Goal: Obtain resource: Download file/media

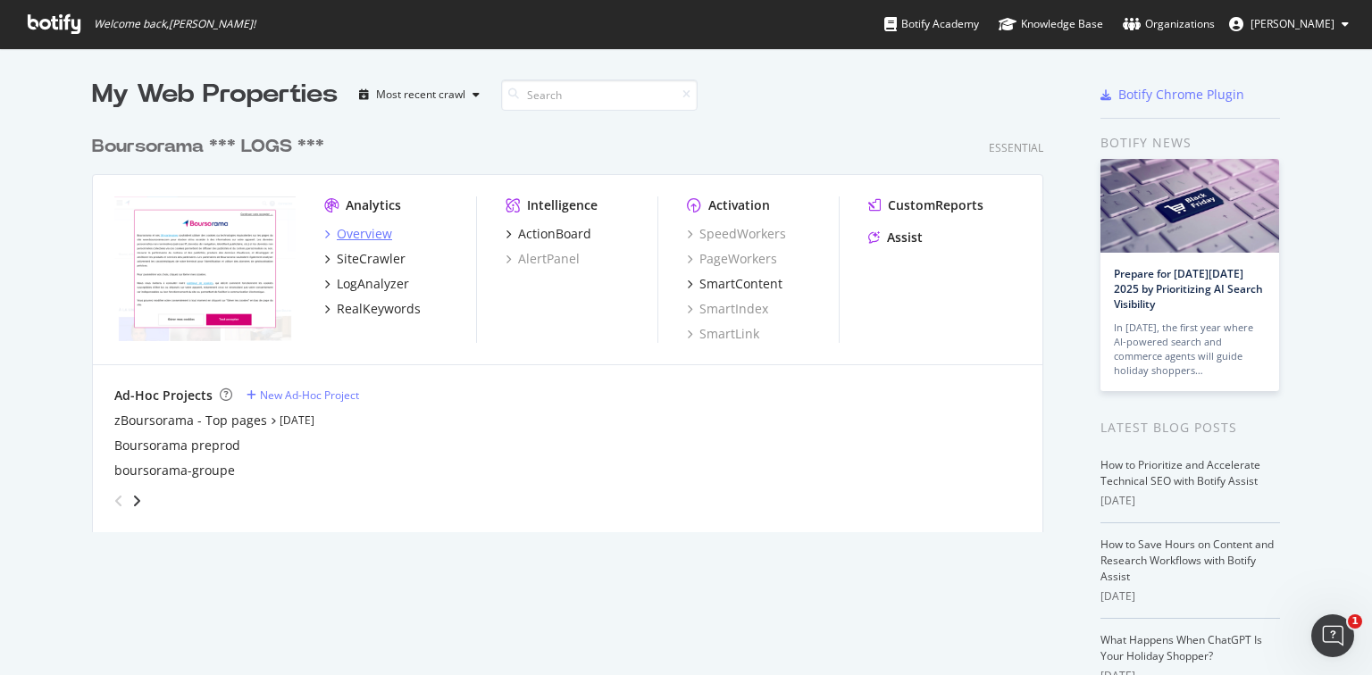
click at [352, 232] on div "Overview" at bounding box center [364, 234] width 55 height 18
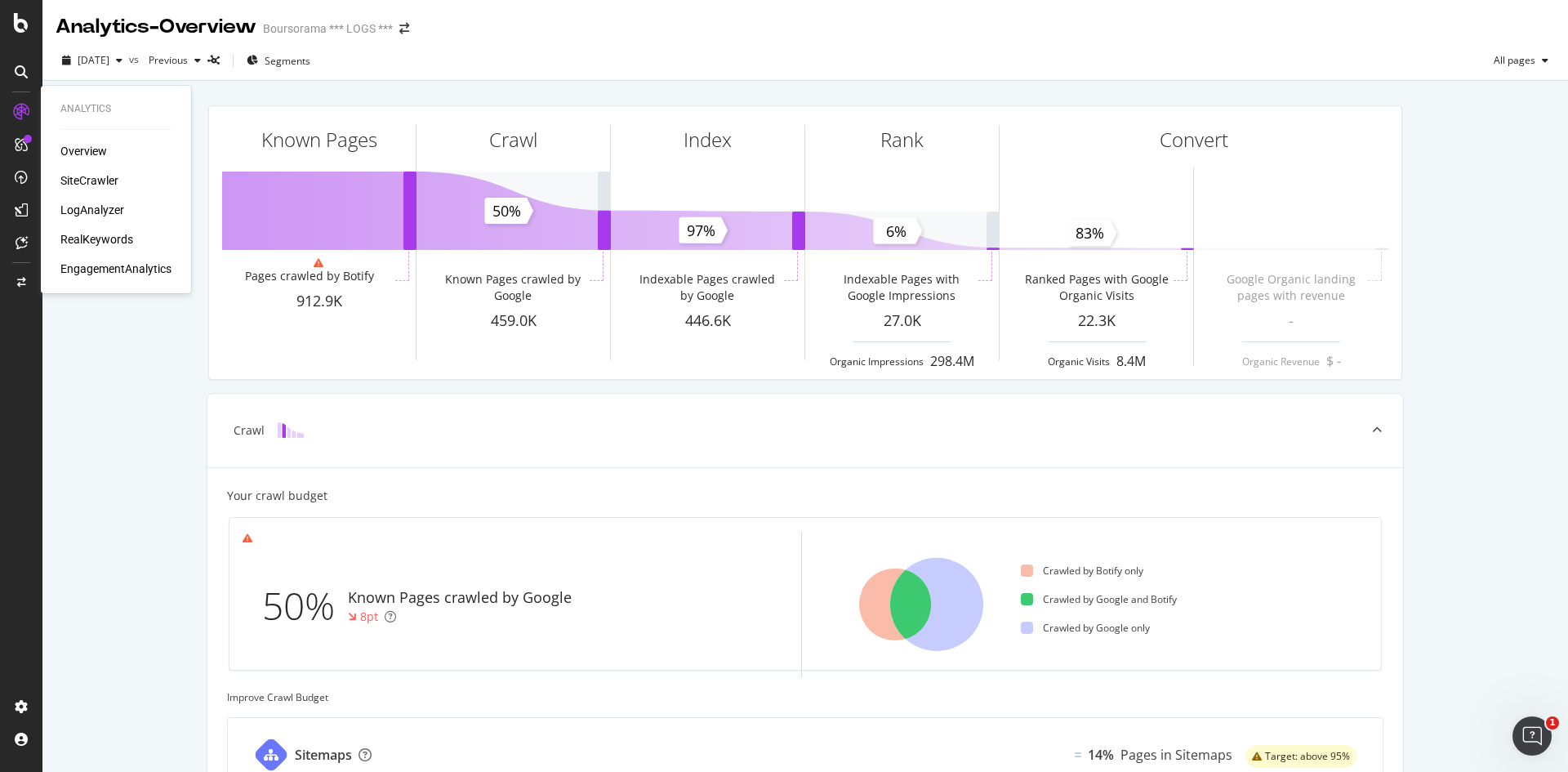
click at [85, 181] on div "SiteCrawler" at bounding box center [89, 181] width 58 height 16
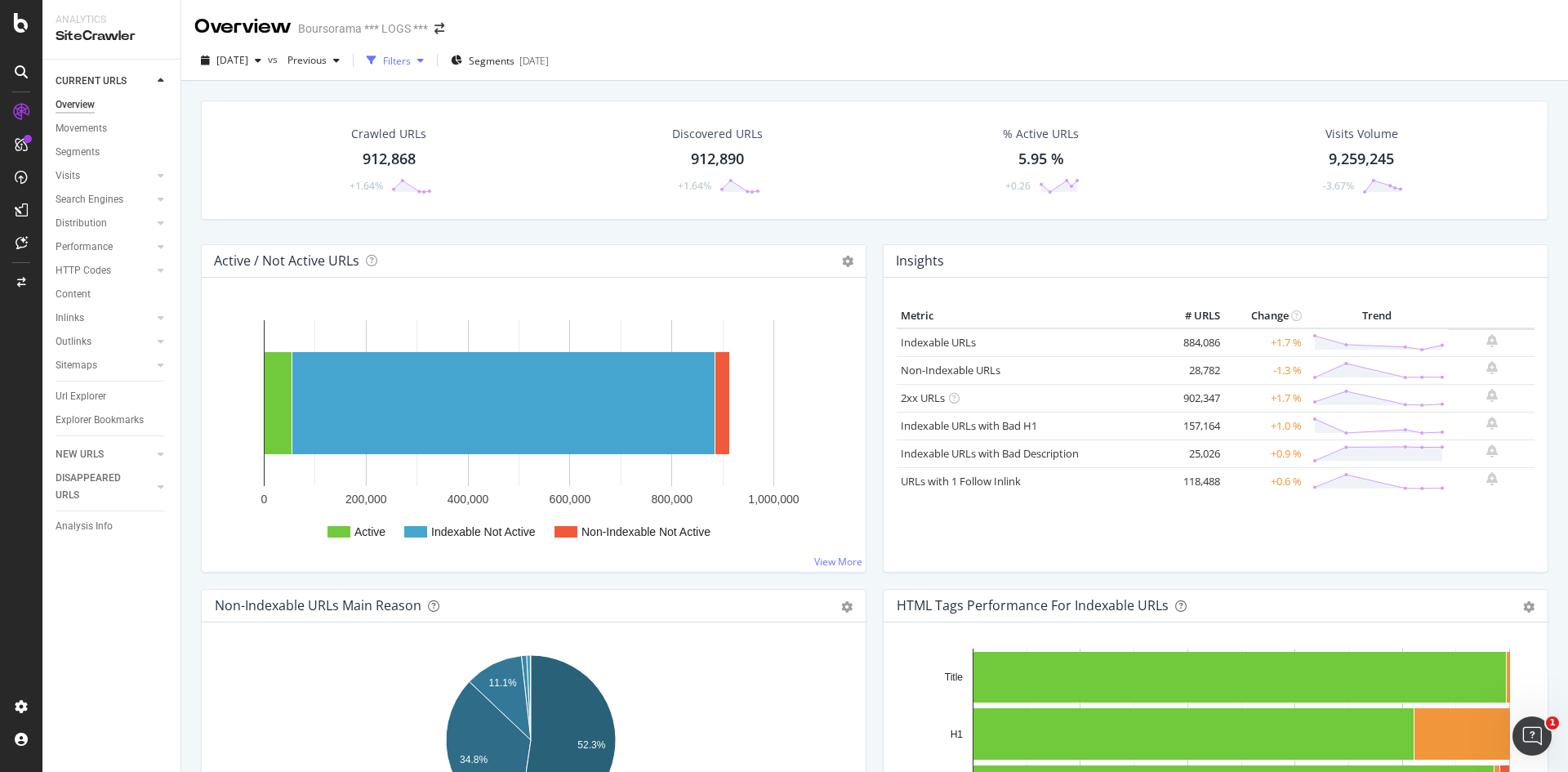
click at [411, 54] on div "Filters" at bounding box center [397, 60] width 27 height 14
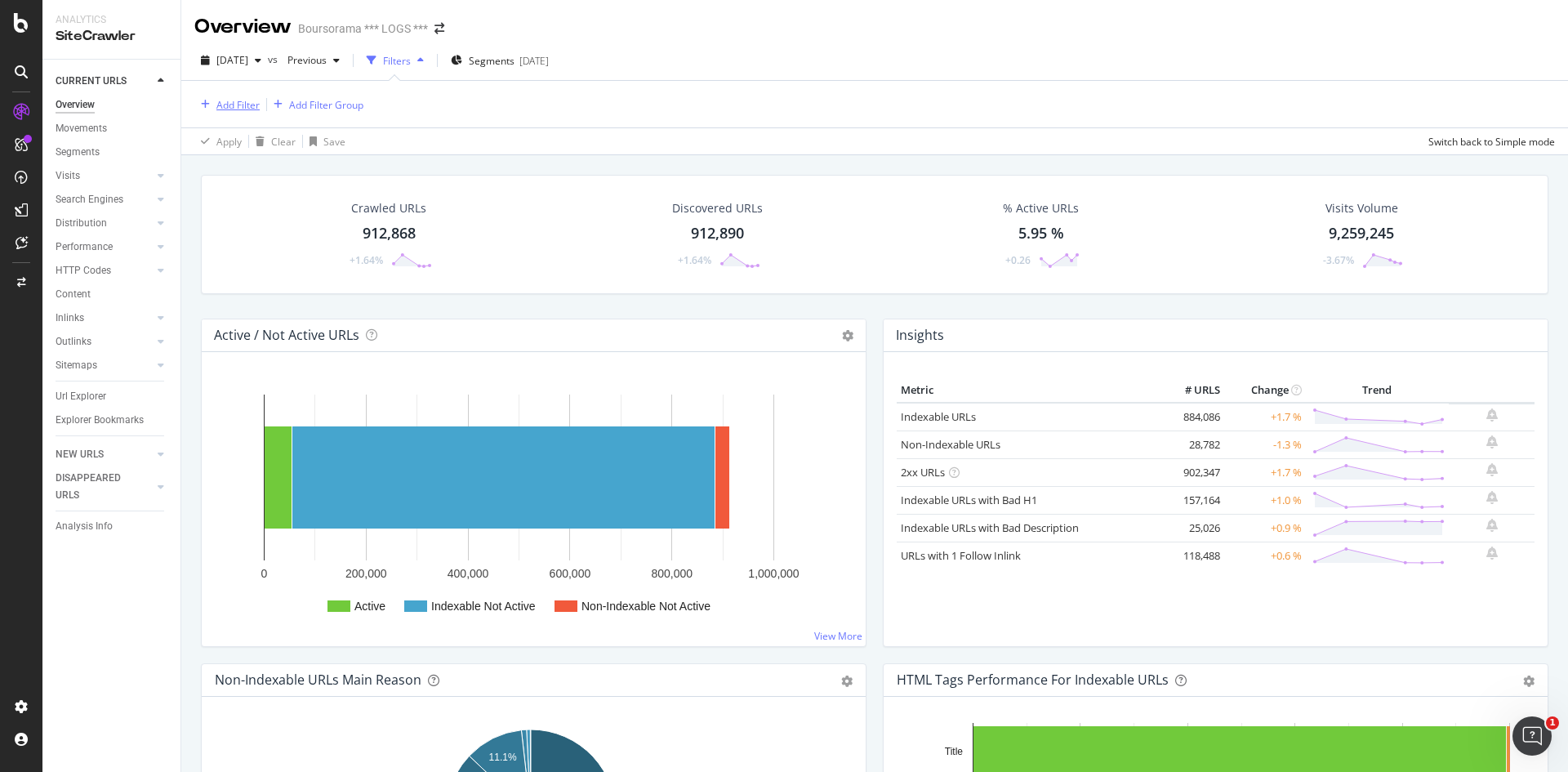
click at [237, 105] on div "Add Filter" at bounding box center [238, 104] width 43 height 14
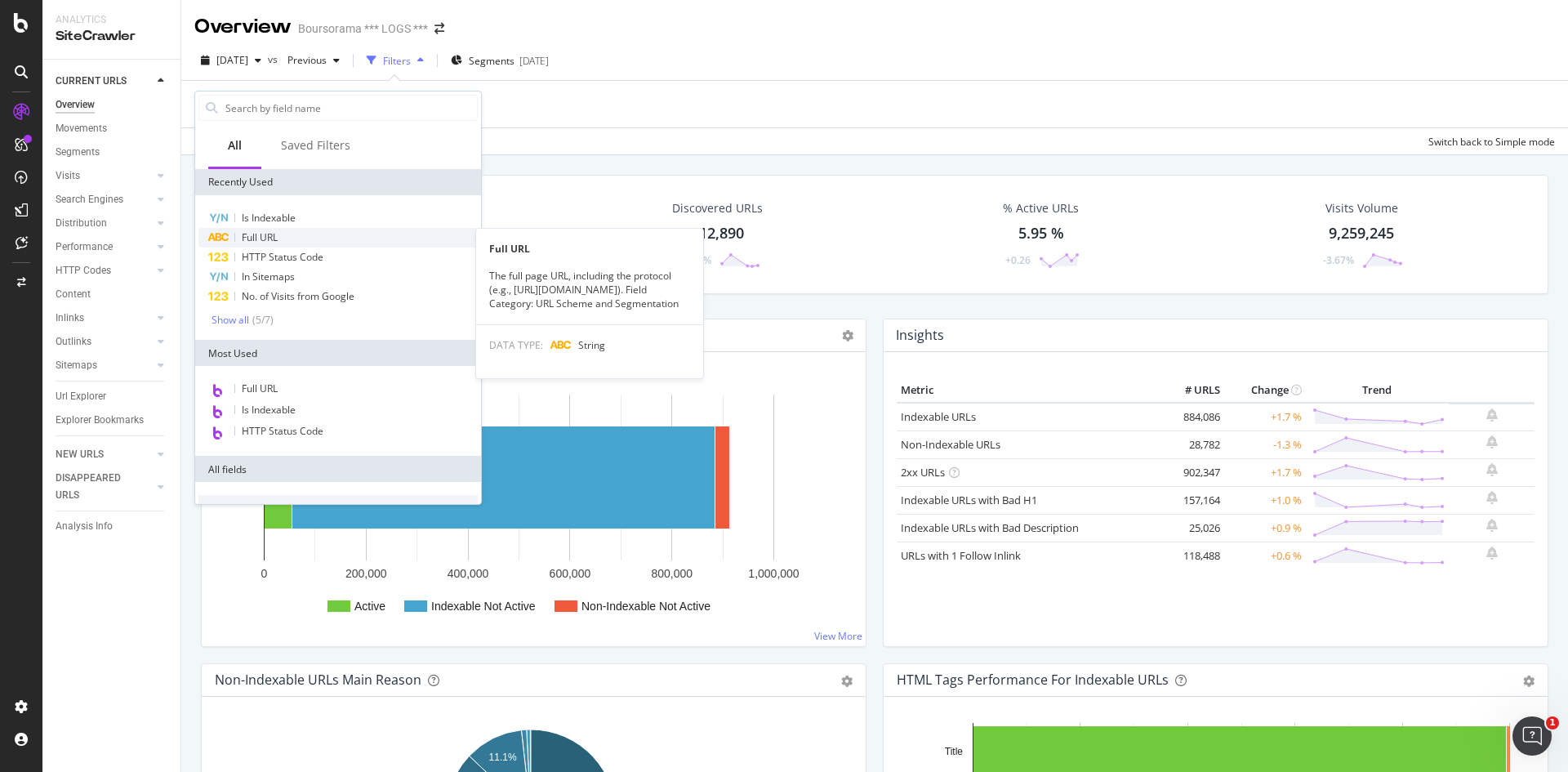
click at [276, 237] on span "Full URL" at bounding box center [259, 237] width 36 height 14
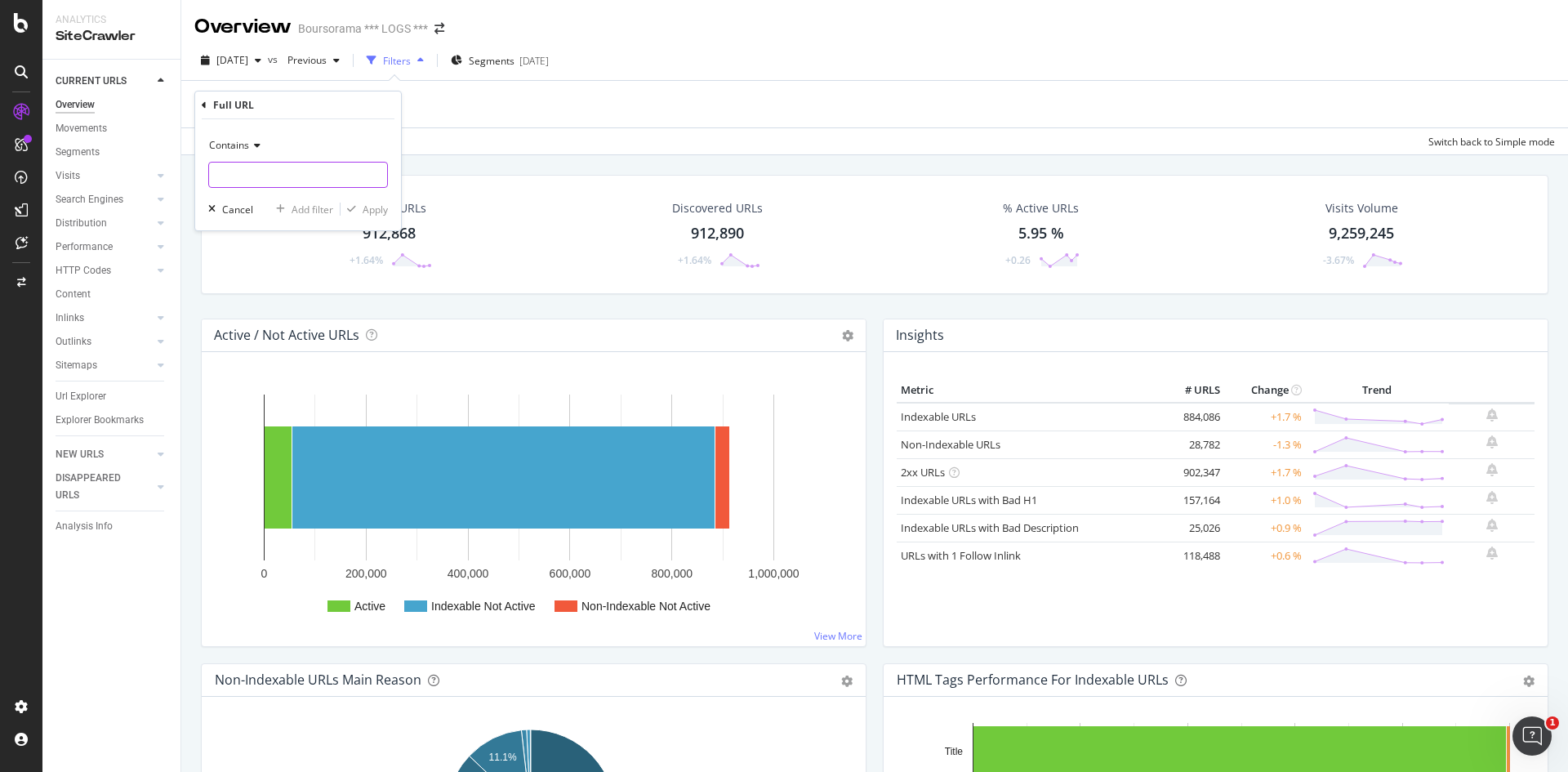
click at [290, 174] on input "text" at bounding box center [298, 175] width 178 height 27
type input "simulateur"
click at [365, 206] on div "Apply" at bounding box center [376, 209] width 26 height 14
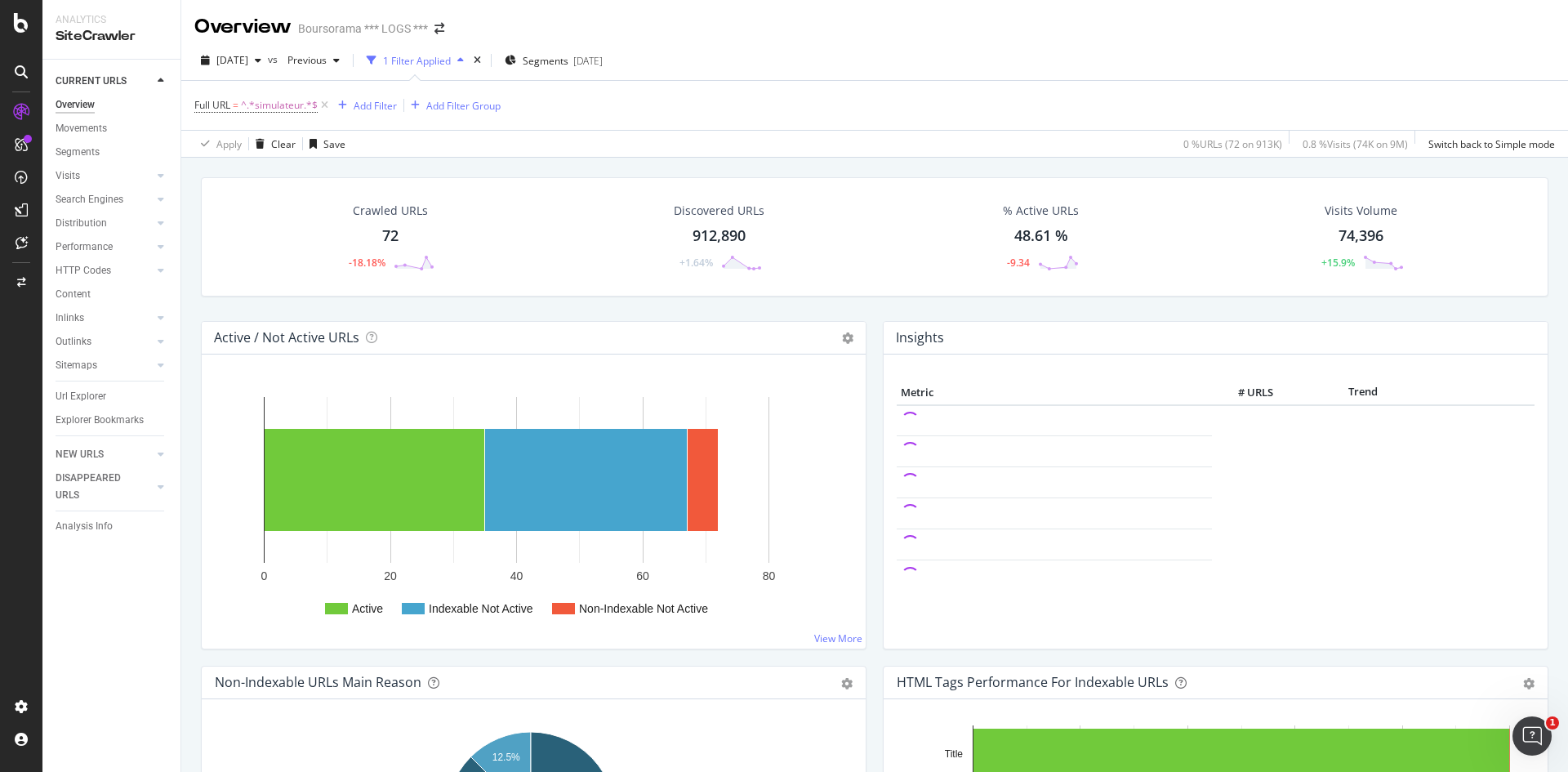
drag, startPoint x: 389, startPoint y: 233, endPoint x: 525, endPoint y: 322, distance: 162.5
click at [389, 233] on div "72" at bounding box center [390, 236] width 16 height 21
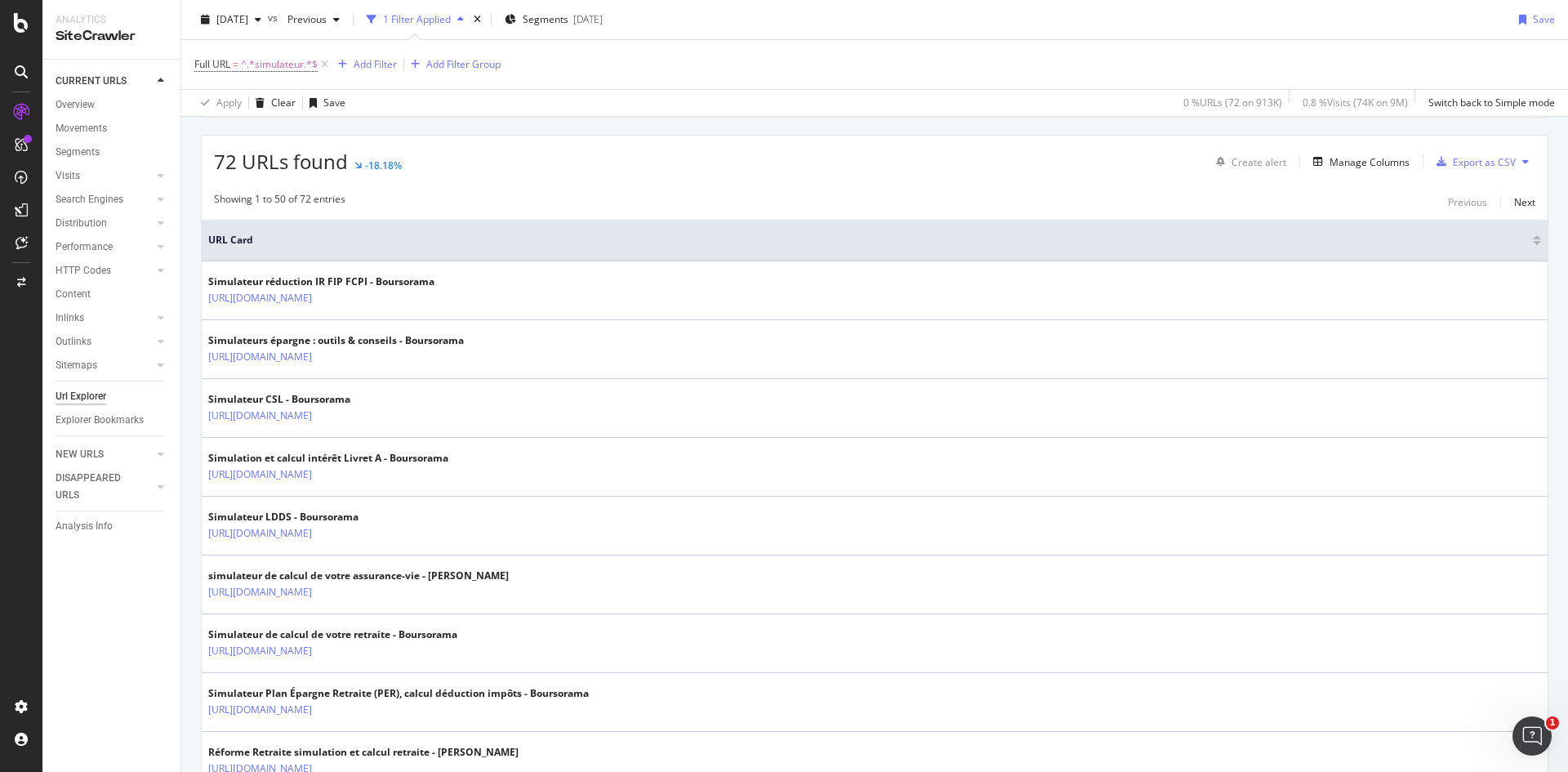
scroll to position [245, 0]
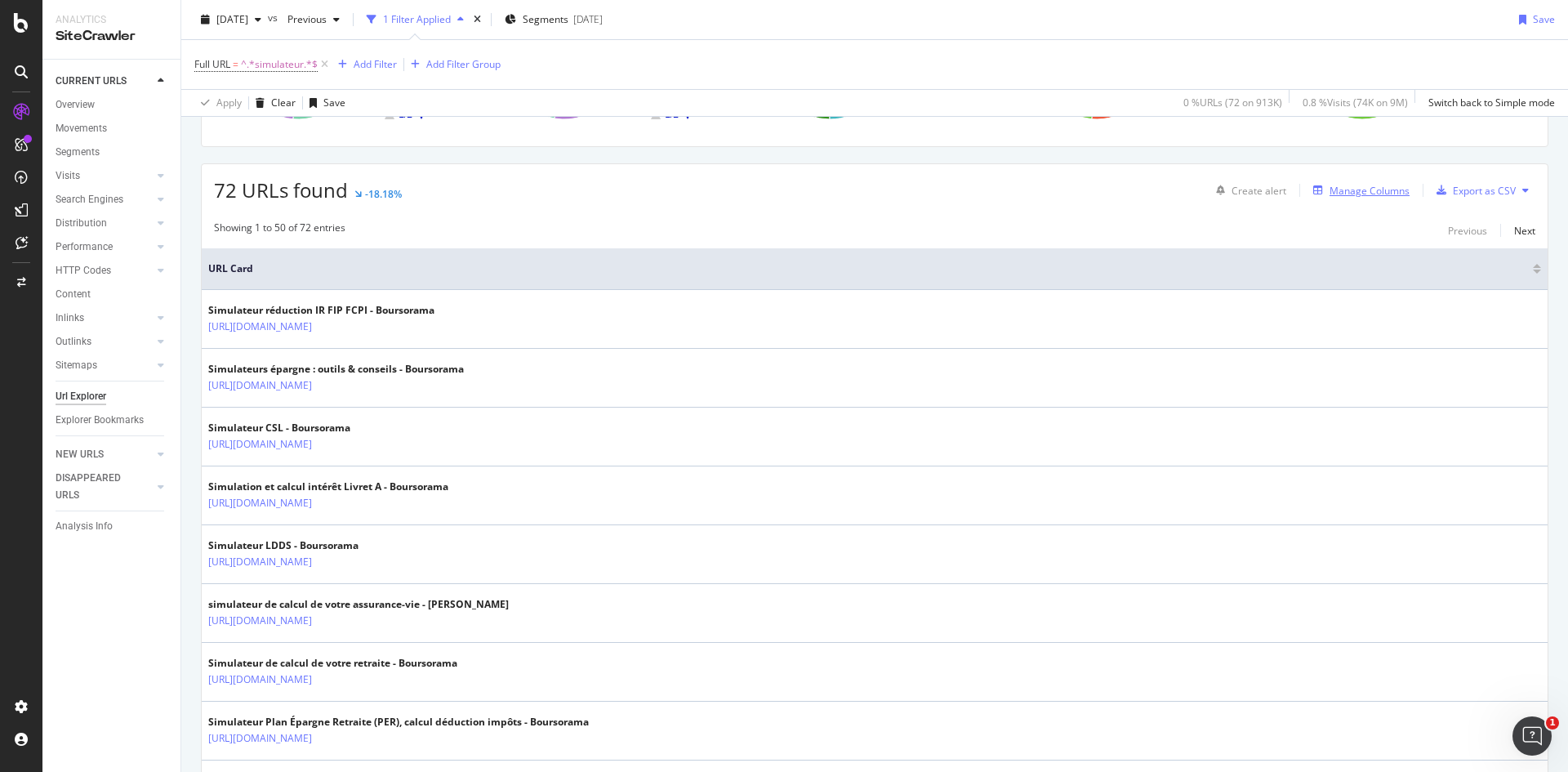
click at [1253, 196] on div "Manage Columns" at bounding box center [1370, 190] width 80 height 14
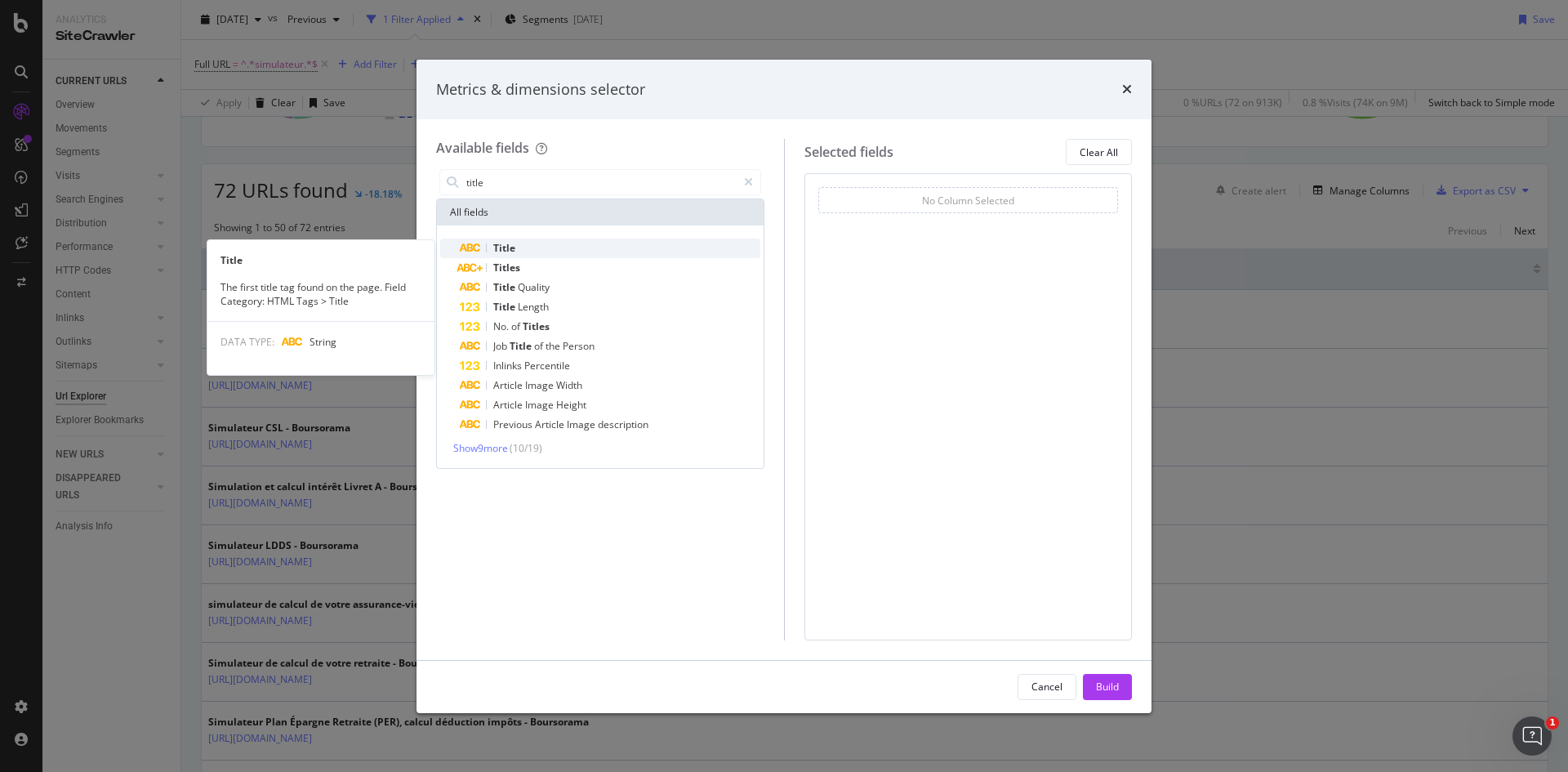
type input "title"
click at [517, 245] on div "Title" at bounding box center [610, 248] width 301 height 19
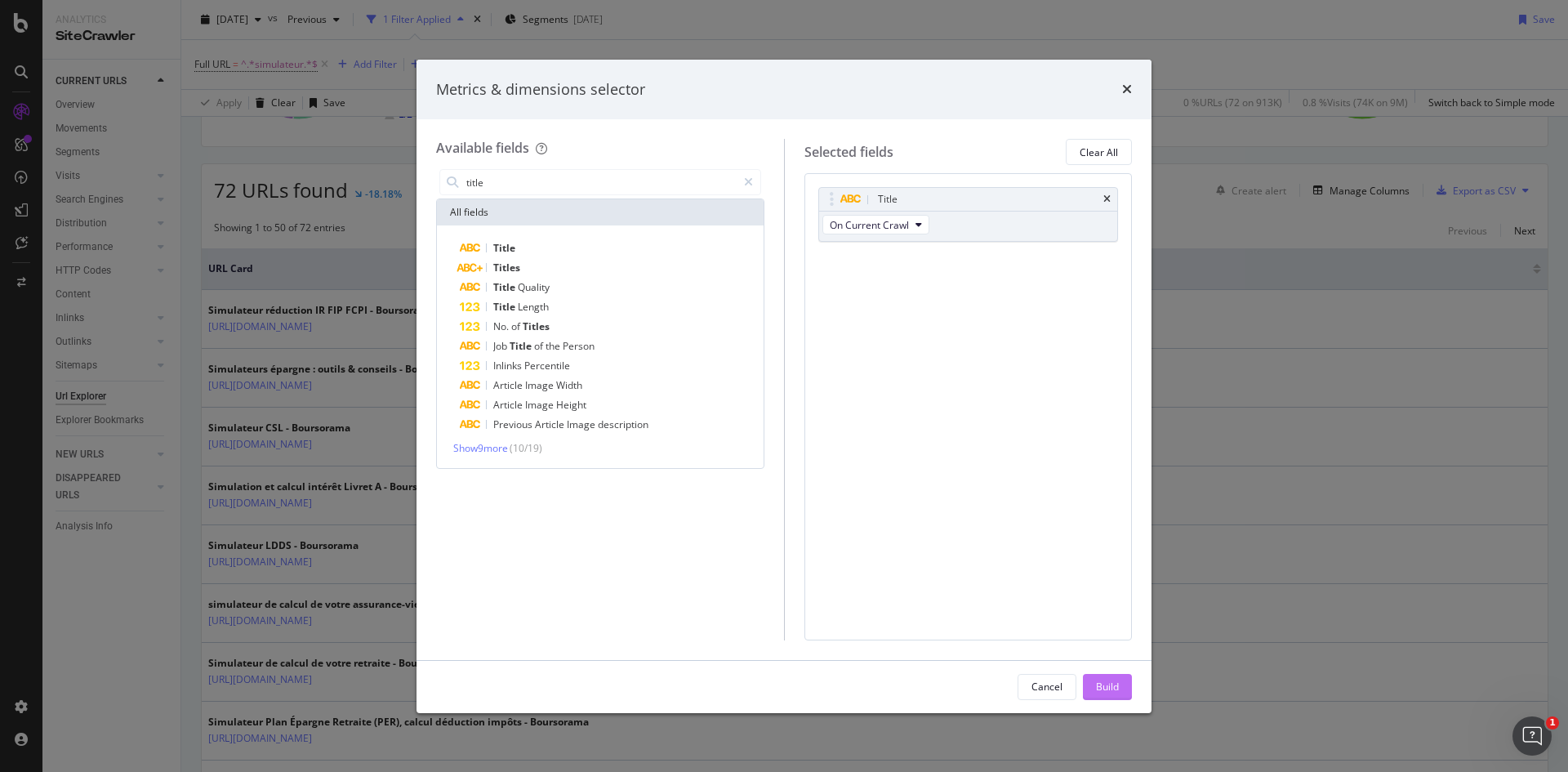
click at [1113, 617] on div "Build" at bounding box center [1107, 686] width 23 height 14
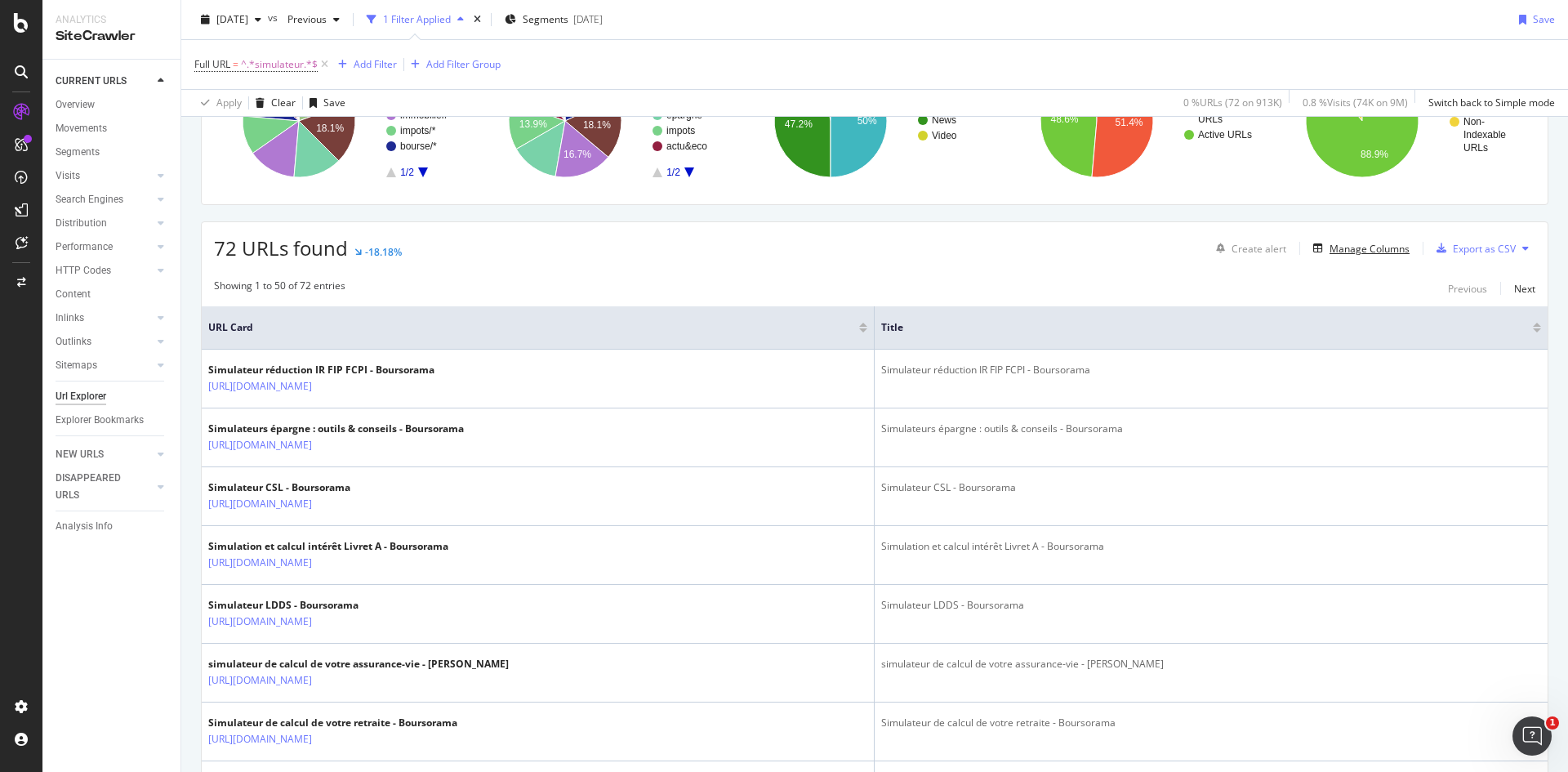
scroll to position [81, 0]
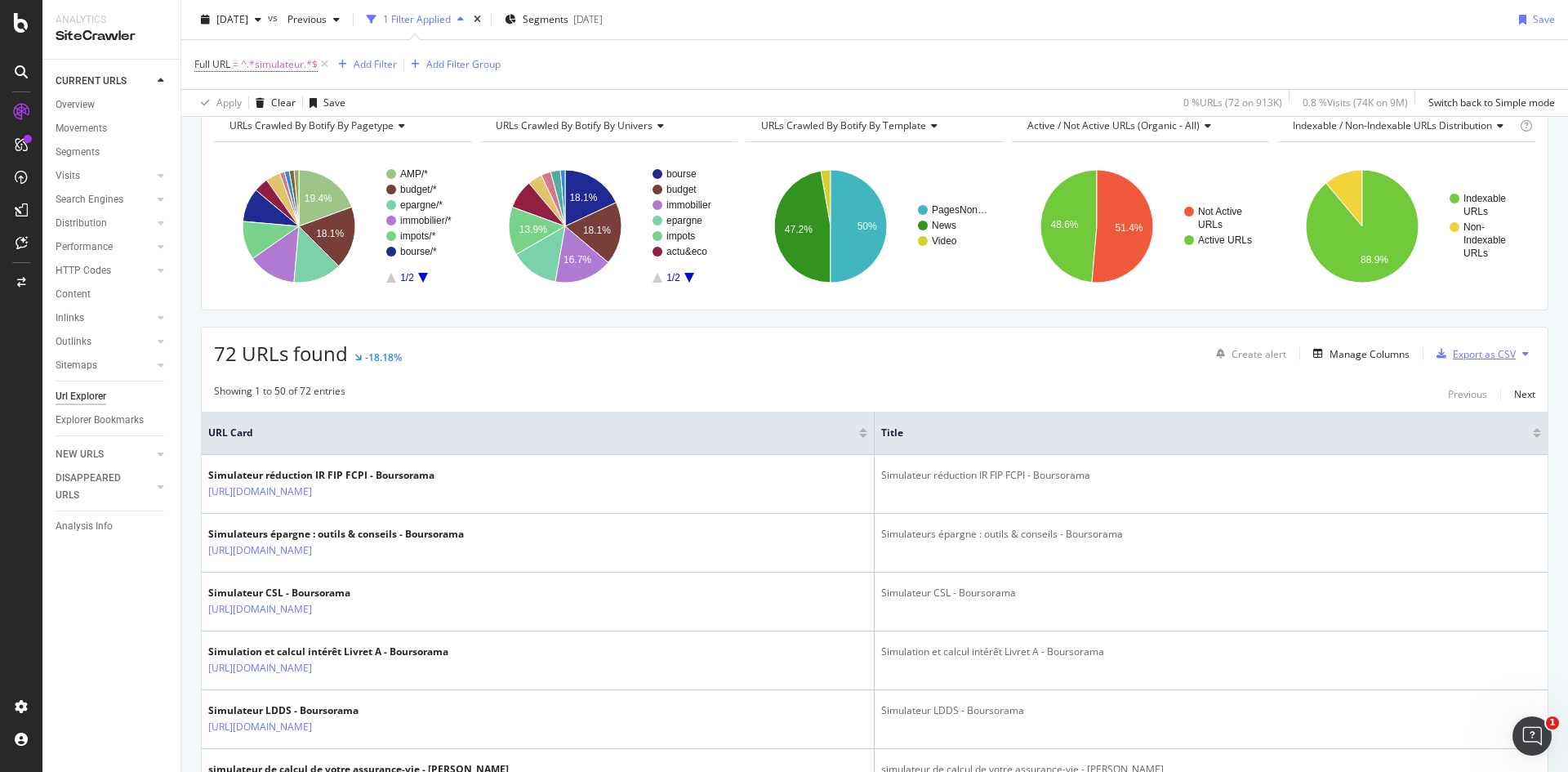
click at [1253, 353] on div "Export as CSV" at bounding box center [1484, 354] width 63 height 14
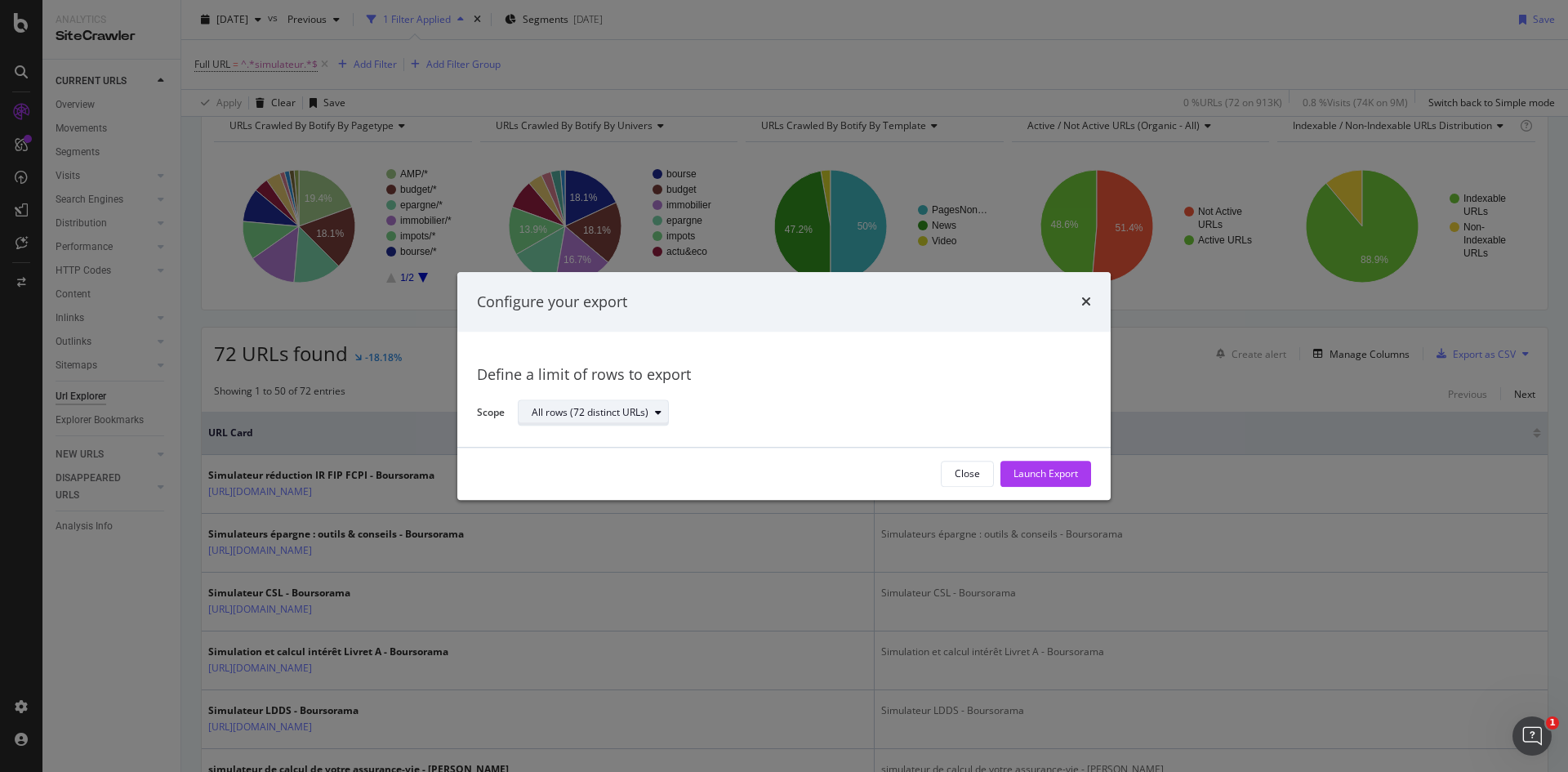
click at [621, 416] on div "All rows (72 distinct URLs)" at bounding box center [591, 413] width 117 height 10
click at [855, 406] on div "All rows (72 distinct URLs)" at bounding box center [797, 413] width 560 height 28
click at [1027, 470] on div "Launch Export" at bounding box center [1046, 474] width 65 height 14
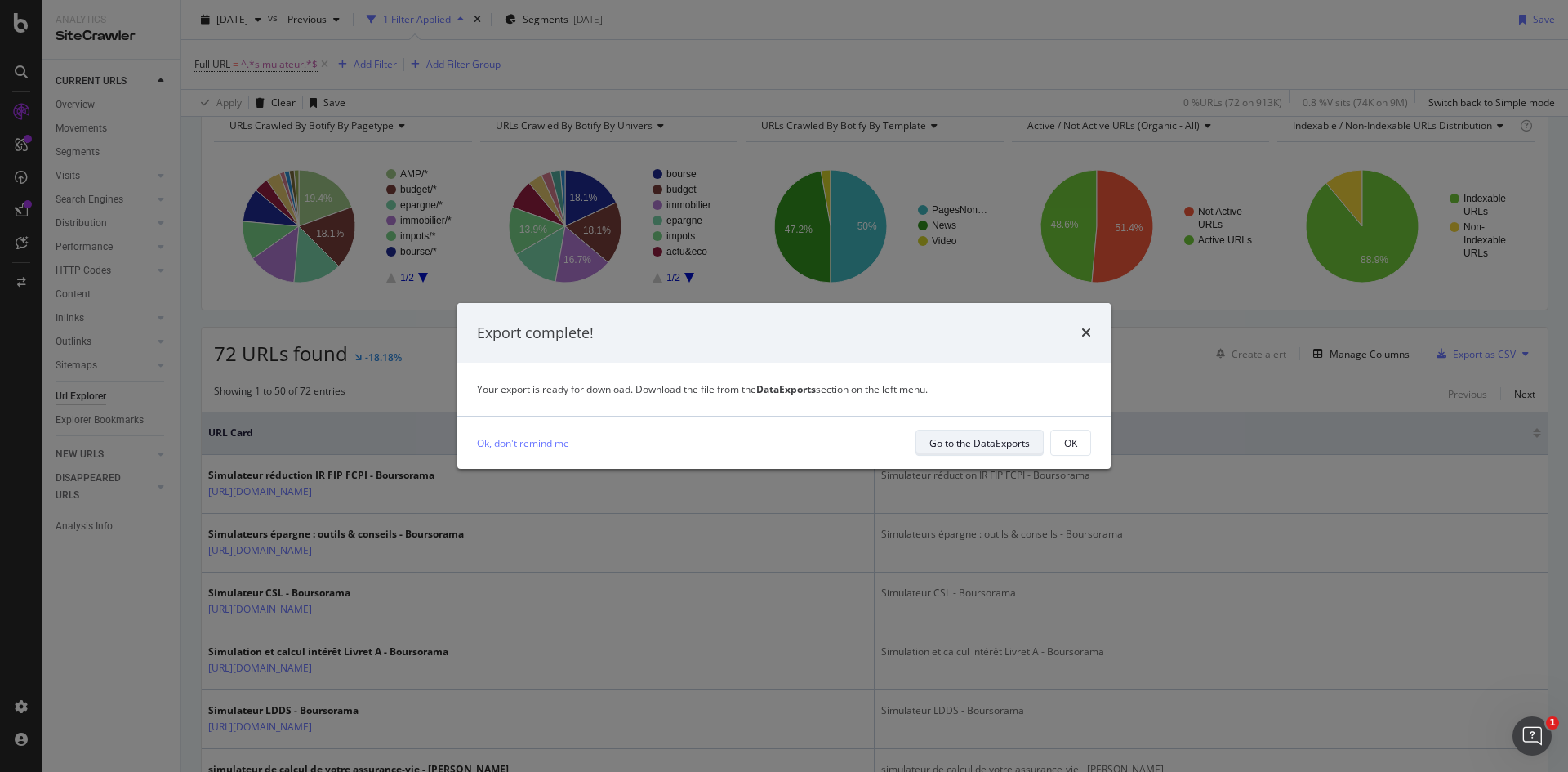
click at [974, 445] on div "Go to the DataExports" at bounding box center [980, 443] width 101 height 14
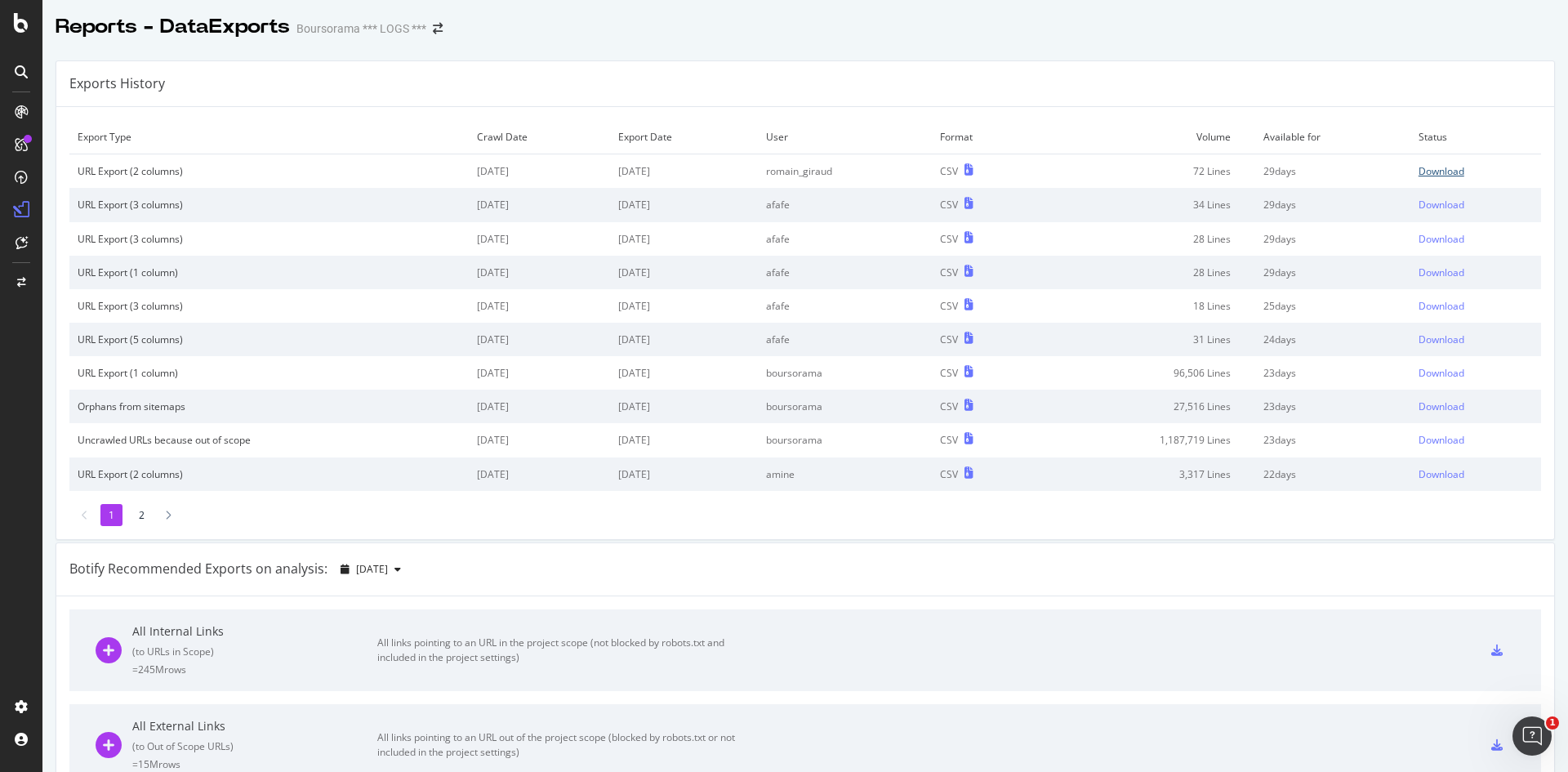
click at [1253, 170] on div "Download" at bounding box center [1442, 171] width 46 height 14
